Goal: Check status: Check status

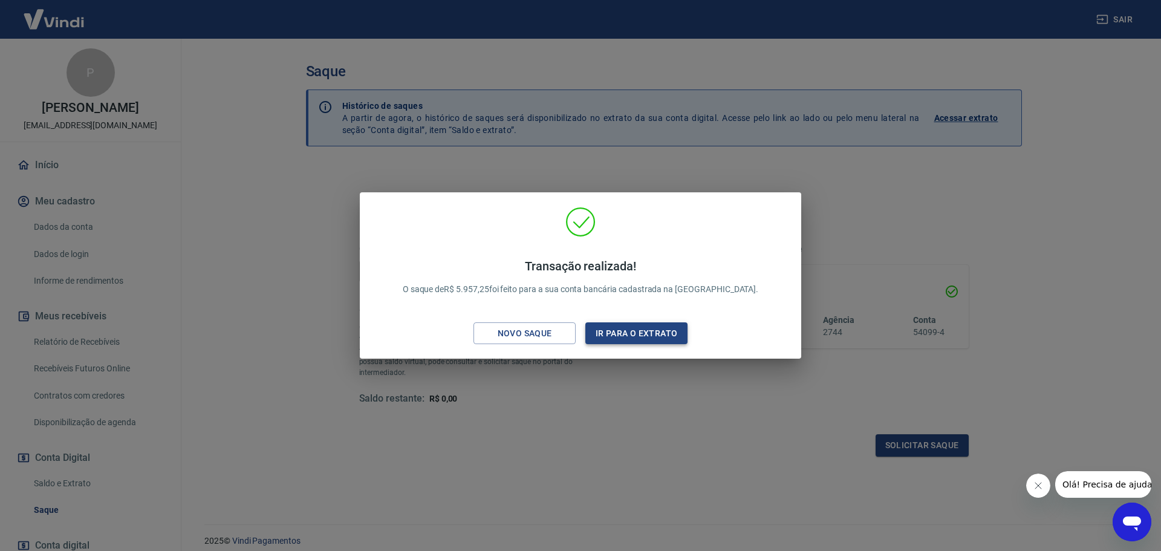
click at [650, 337] on button "Ir para o extrato" at bounding box center [637, 333] width 102 height 22
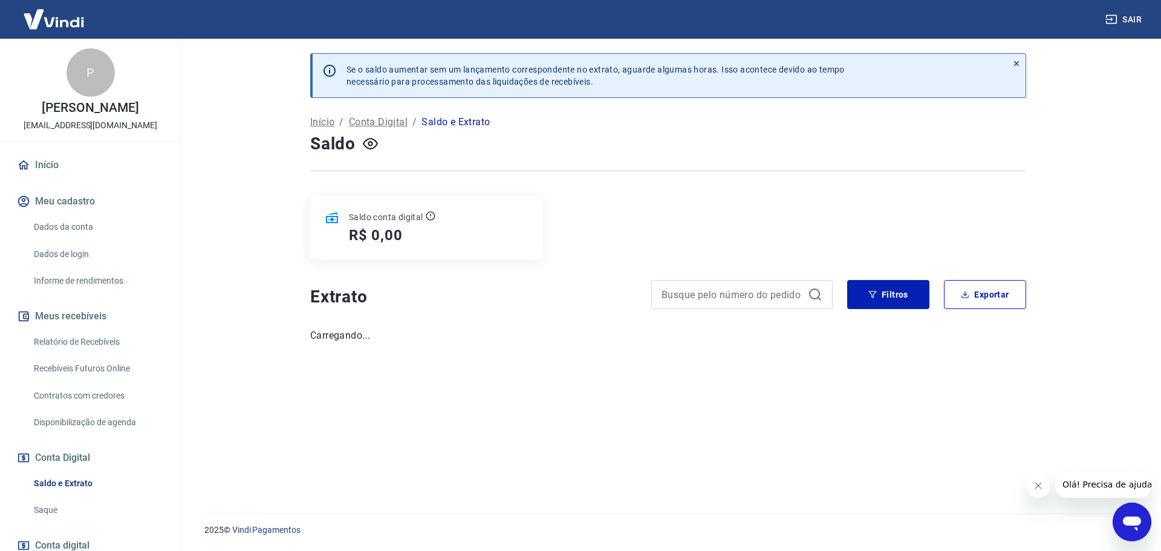
click at [83, 351] on link "Relatório de Recebíveis" at bounding box center [97, 342] width 137 height 25
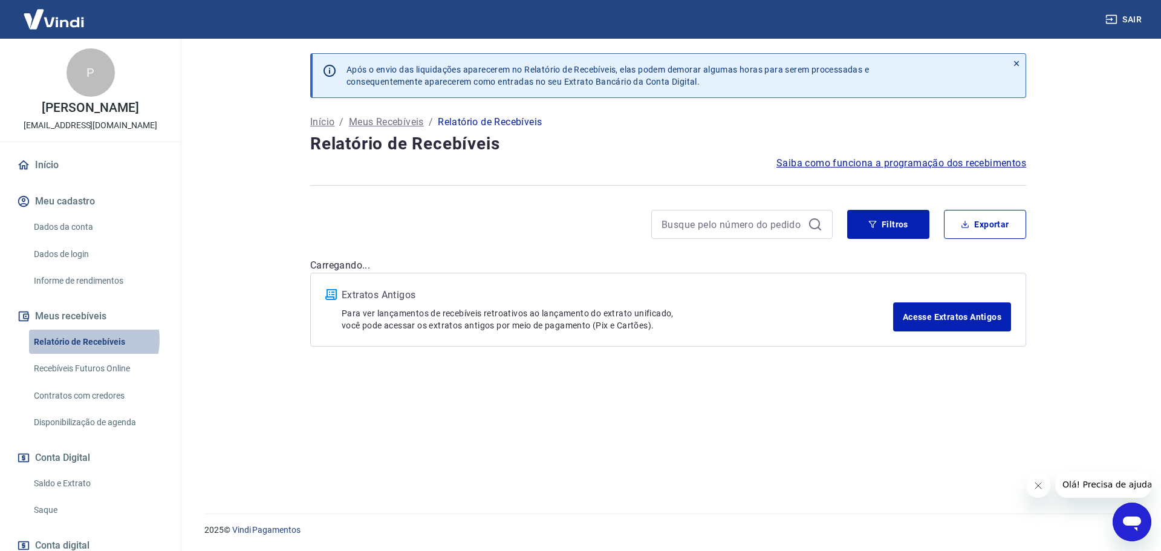
click at [88, 352] on link "Relatório de Recebíveis" at bounding box center [97, 342] width 137 height 25
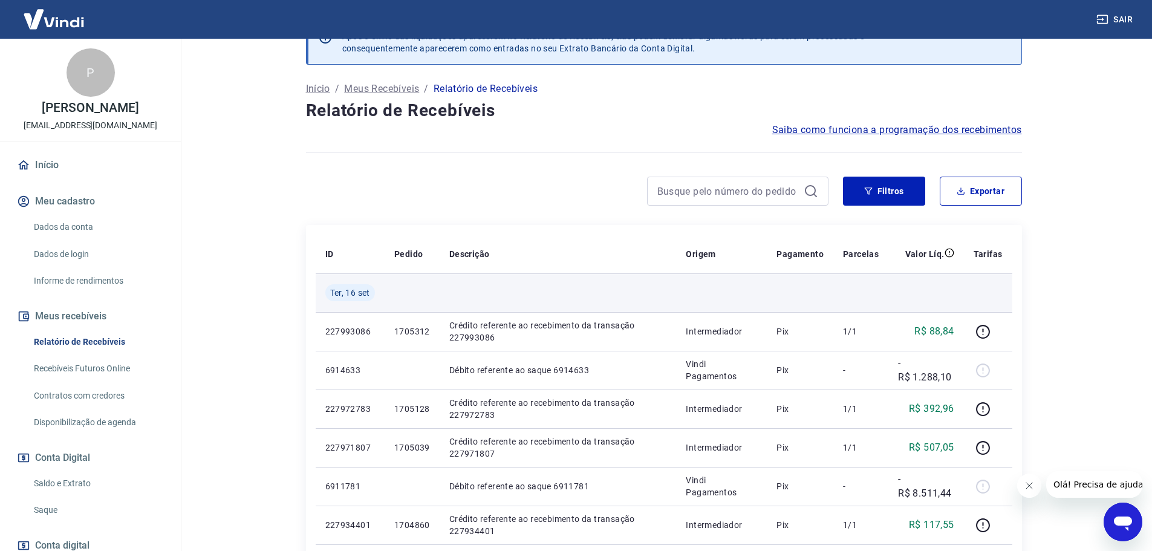
scroll to position [60, 0]
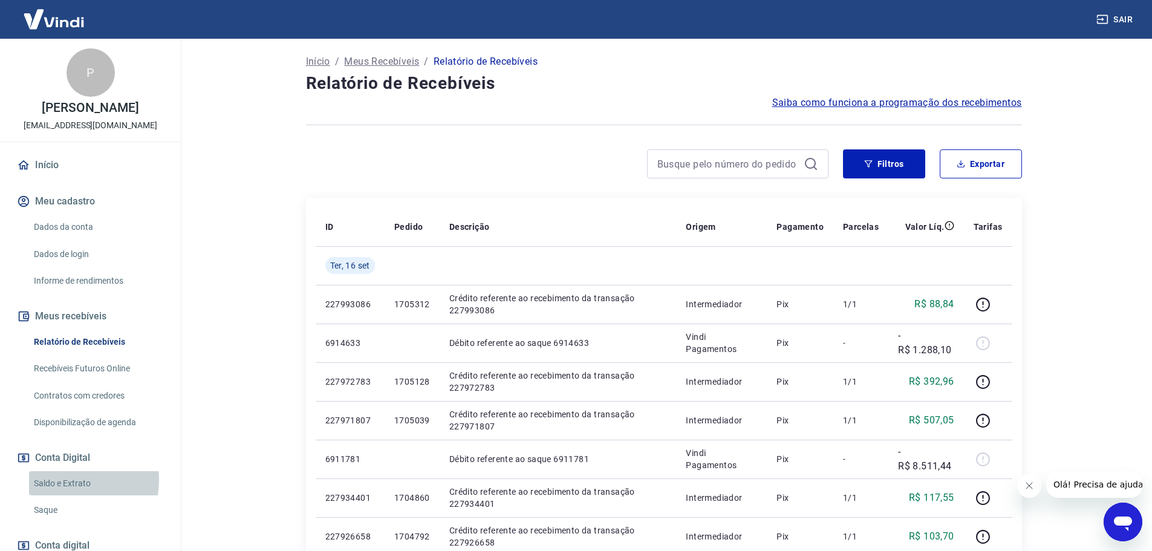
click at [67, 492] on link "Saldo e Extrato" at bounding box center [97, 483] width 137 height 25
